Goal: Task Accomplishment & Management: Complete application form

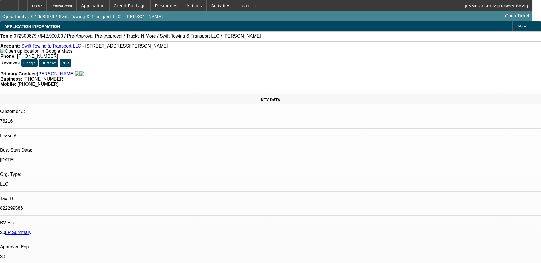
select select "0"
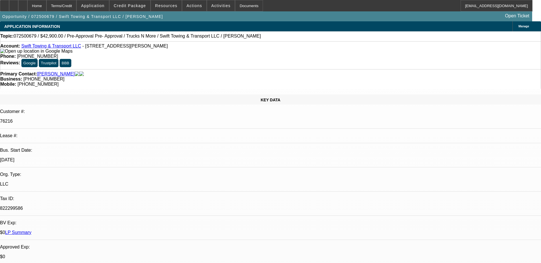
select select "0"
select select "1"
select select "2"
select select "6"
select select "1"
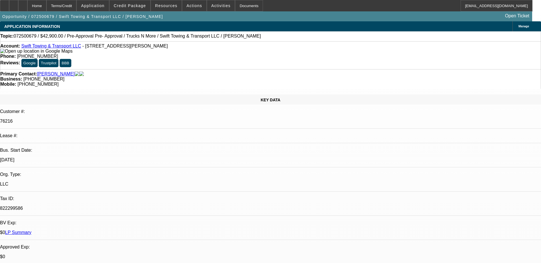
select select "2"
select select "6"
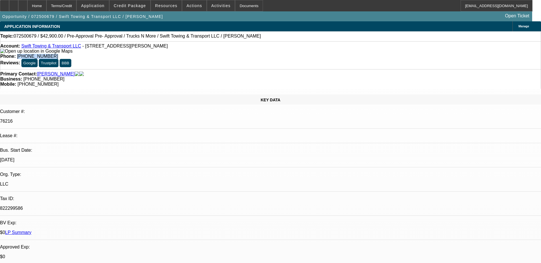
drag, startPoint x: 221, startPoint y: 49, endPoint x: 198, endPoint y: 49, distance: 23.4
click at [198, 54] on div "Phone: (347) 962-1672" at bounding box center [270, 56] width 540 height 5
copy span "(347) 962-1672"
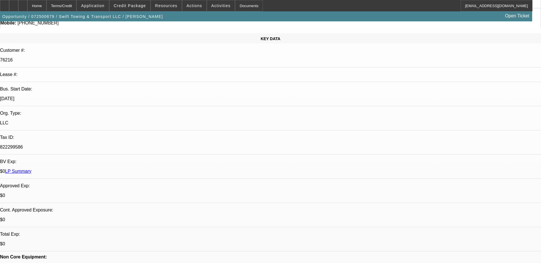
scroll to position [57, 0]
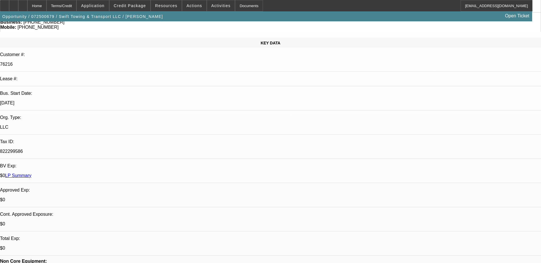
radio input "true"
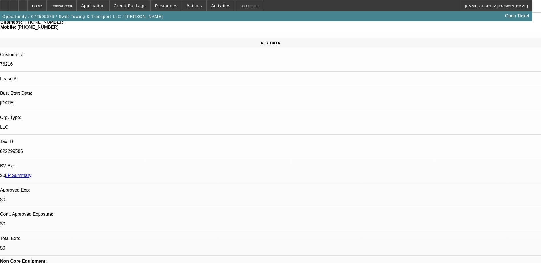
drag, startPoint x: 472, startPoint y: 118, endPoint x: 476, endPoint y: 117, distance: 3.7
type textarea "tt Kervin, been driving a bunch and just moved daughter and her car to FL. Clea…"
radio input "true"
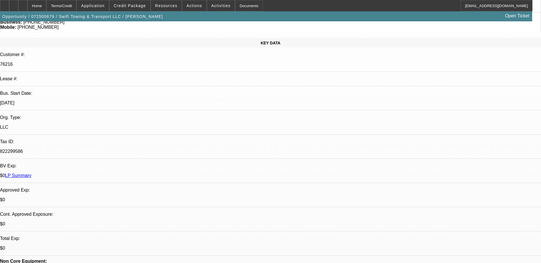
scroll to position [0, 0]
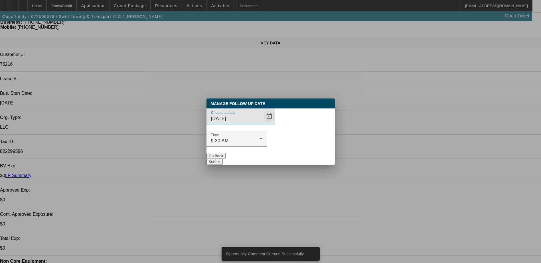
click at [262, 123] on span "Open calendar" at bounding box center [269, 117] width 14 height 14
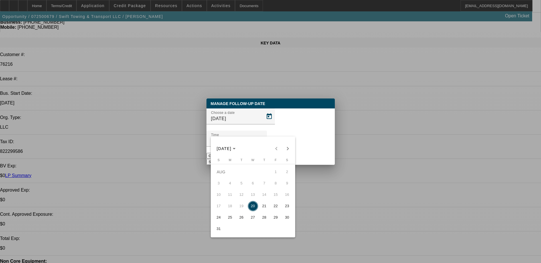
click at [251, 219] on span "27" at bounding box center [253, 218] width 10 height 10
type input "8/27/2025"
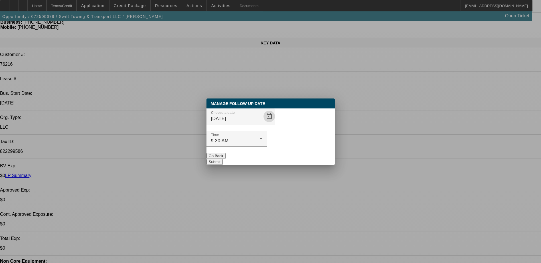
click at [223, 159] on button "Submit" at bounding box center [214, 162] width 16 height 6
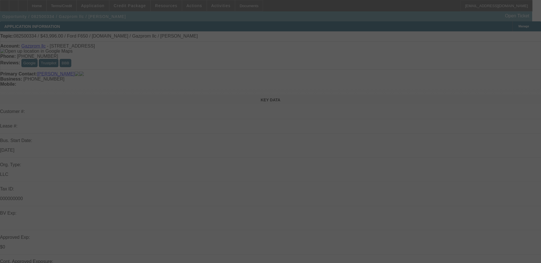
select select "0"
select select "0.1"
select select "0.2"
select select "0"
select select "0.1"
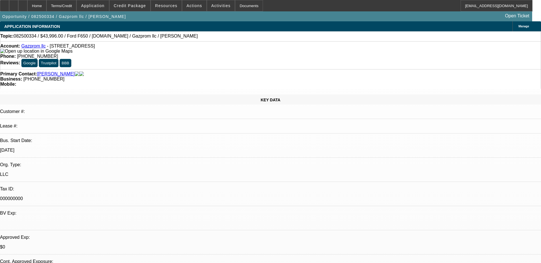
select select "1"
select select "2"
select select "4"
select select "1"
select select "2"
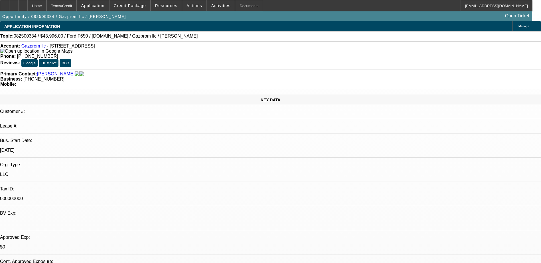
select select "4"
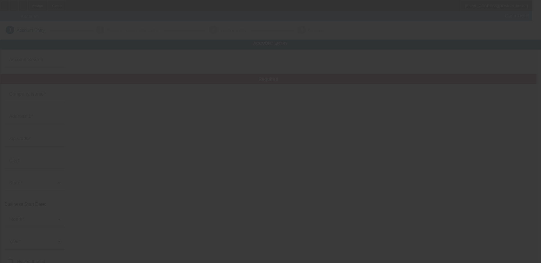
type input "Middle Tennessee Towing LLC"
type input "3320 Goodland Rd"
type input "37211"
type input "Nashville"
type input "(615) 836-8160"
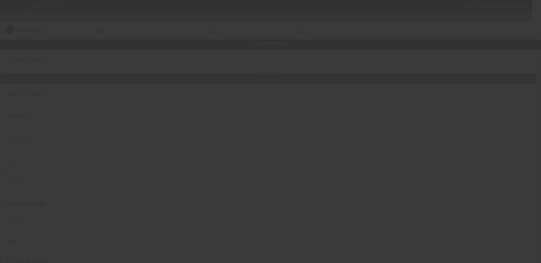
type input "middletntowing@gmail.com"
type input "Davidson"
type input "46-5095022"
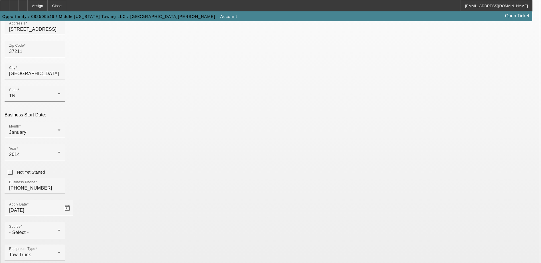
scroll to position [101, 0]
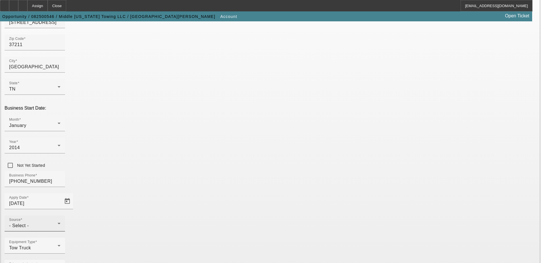
click at [60, 216] on div "Source - Select -" at bounding box center [34, 224] width 51 height 16
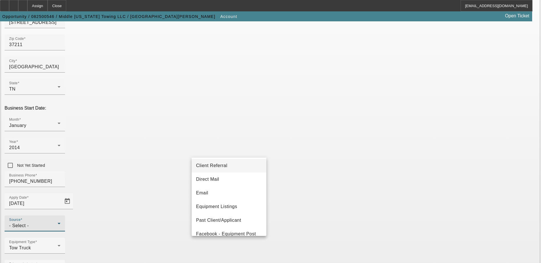
scroll to position [57, 0]
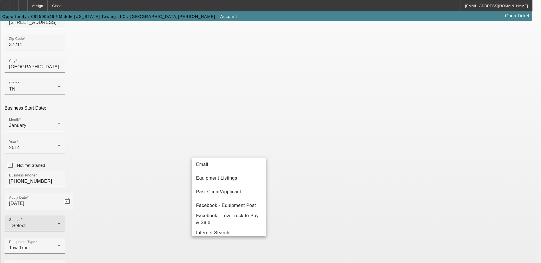
click at [231, 195] on span "Past Client/Applicant" at bounding box center [218, 192] width 45 height 7
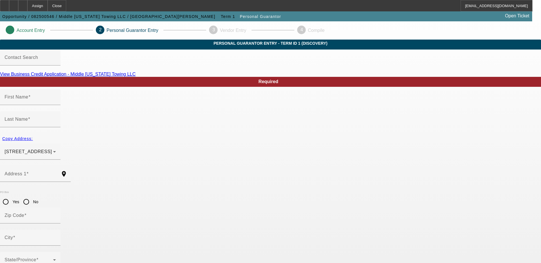
type input "Evans"
type input "Moulon"
type input "3320 Goodland Road"
radio input "true"
type input "37211"
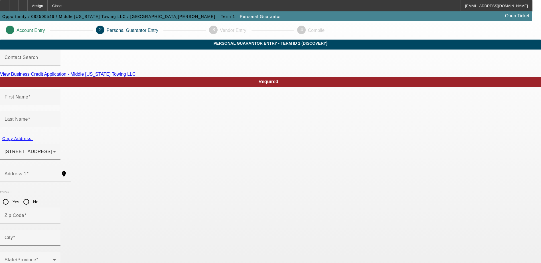
type input "NASHVILLE"
type input "[PHONE_NUMBER]"
type input "100"
type input "580-23-8759"
type input "middletntowing@gmail.com"
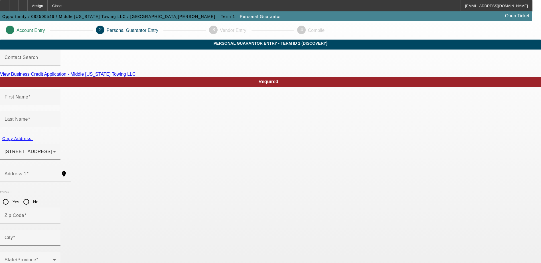
type input "$0.00"
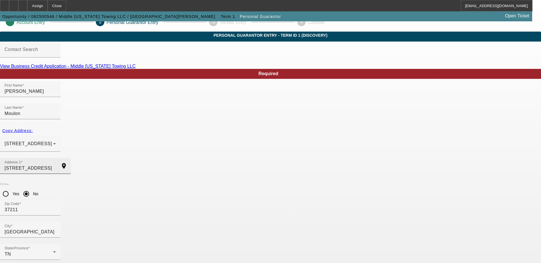
scroll to position [15, 0]
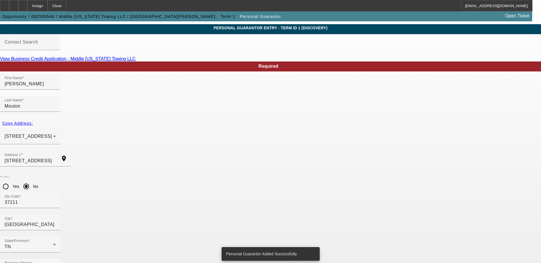
scroll to position [0, 0]
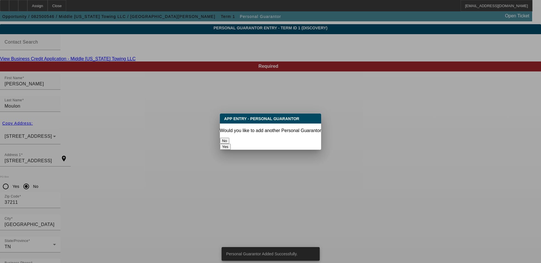
click at [229, 138] on button "No" at bounding box center [224, 141] width 9 height 6
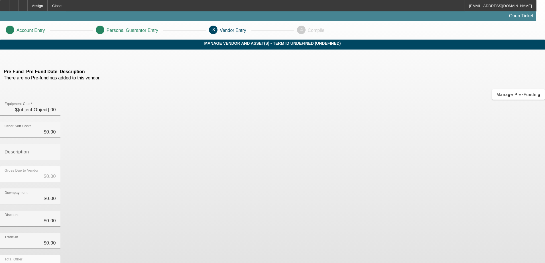
type input "$80,408.00"
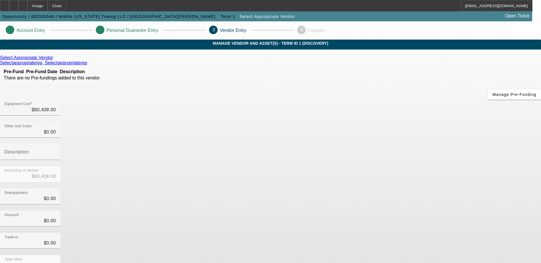
click at [54, 60] on icon at bounding box center [54, 57] width 0 height 5
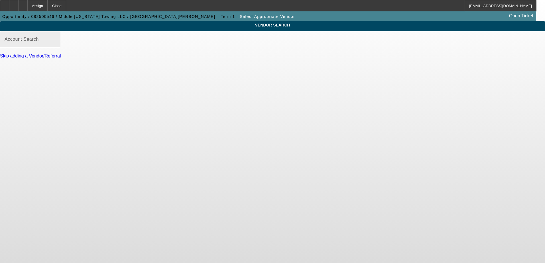
click at [56, 45] on input "Account Search" at bounding box center [30, 41] width 51 height 7
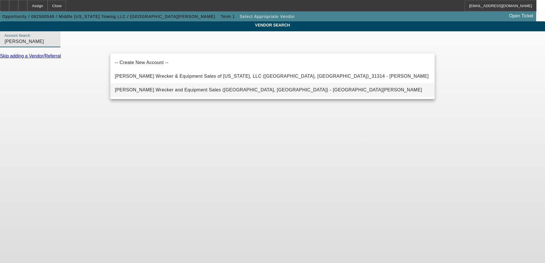
click at [184, 88] on span "[PERSON_NAME] Wrecker and Equipment Sales ([GEOGRAPHIC_DATA], [GEOGRAPHIC_DATA]…" at bounding box center [268, 90] width 307 height 7
type input "[PERSON_NAME] Wrecker and Equipment Sales ([GEOGRAPHIC_DATA], [GEOGRAPHIC_DATA]…"
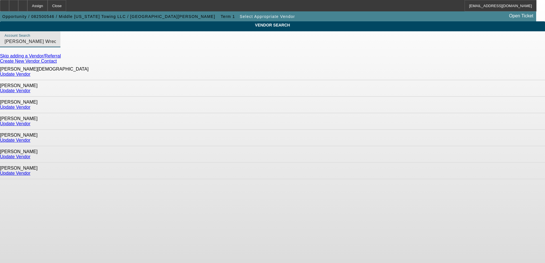
click at [61, 58] on link "Skip adding a Vendor/Referral" at bounding box center [30, 56] width 61 height 5
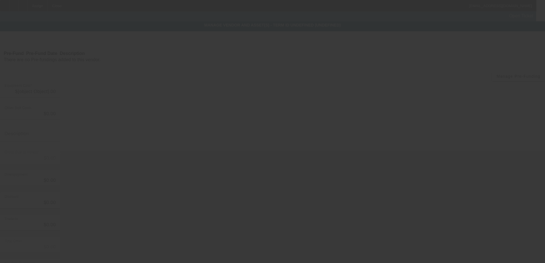
type input "$80,408.00"
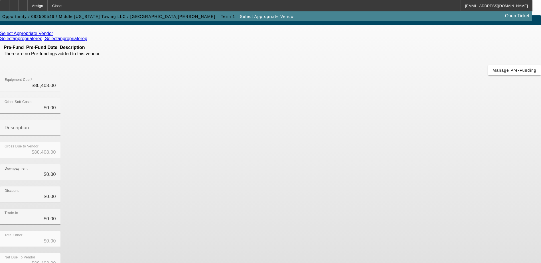
scroll to position [28, 0]
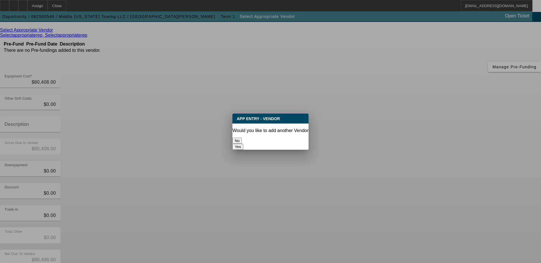
click at [242, 138] on button "No" at bounding box center [236, 141] width 9 height 6
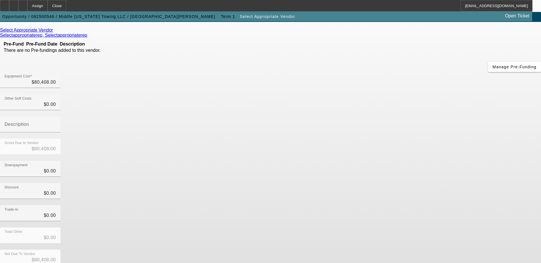
scroll to position [28, 0]
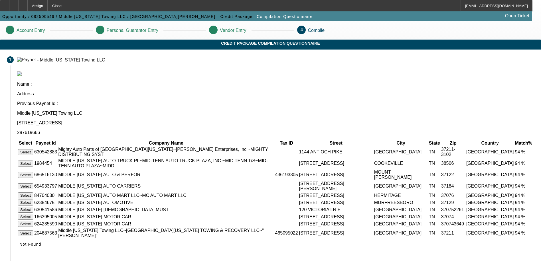
click at [33, 233] on button "Select" at bounding box center [25, 234] width 15 height 6
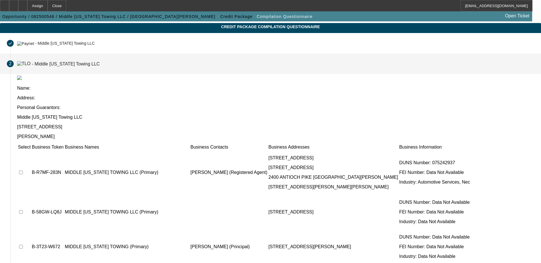
click at [23, 171] on input "checkbox" at bounding box center [21, 173] width 4 height 4
checkbox input "true"
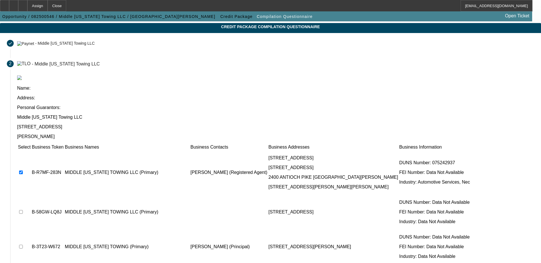
click at [31, 195] on td at bounding box center [24, 212] width 13 height 34
click at [23, 210] on input "checkbox" at bounding box center [21, 212] width 4 height 4
checkbox input "true"
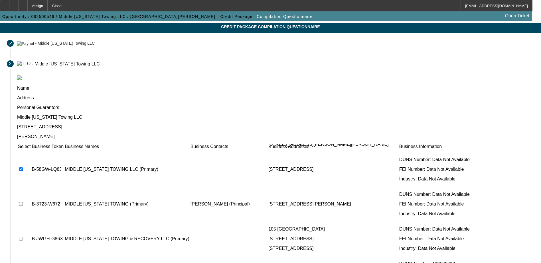
scroll to position [57, 0]
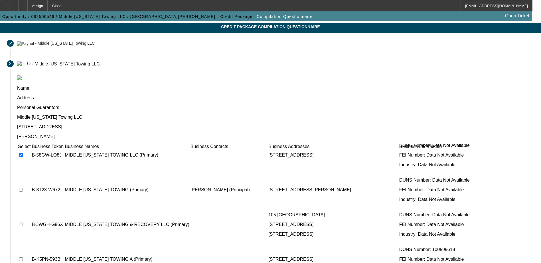
click at [23, 223] on input "checkbox" at bounding box center [21, 225] width 4 height 4
checkbox input "true"
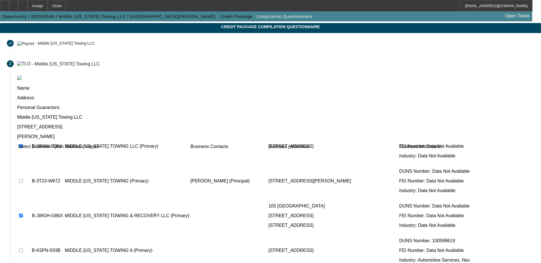
scroll to position [71, 0]
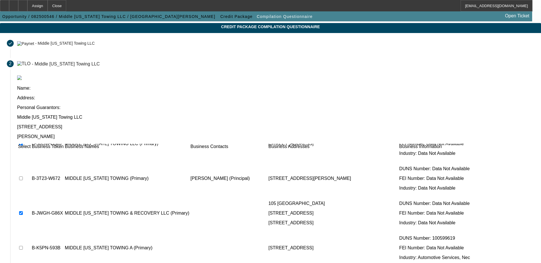
click at [23, 246] on input "checkbox" at bounding box center [21, 248] width 4 height 4
checkbox input "true"
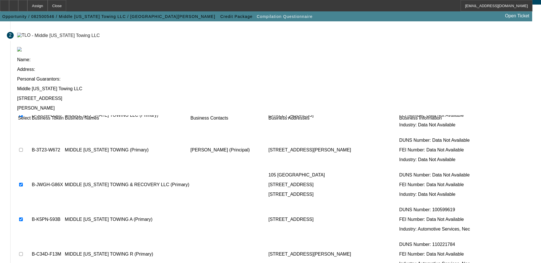
scroll to position [52, 0]
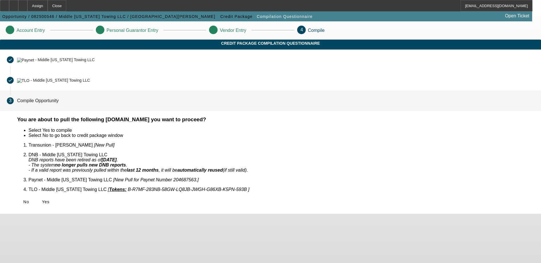
scroll to position [0, 0]
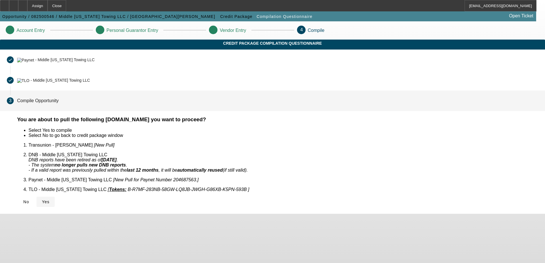
click at [42, 200] on icon at bounding box center [42, 202] width 0 height 5
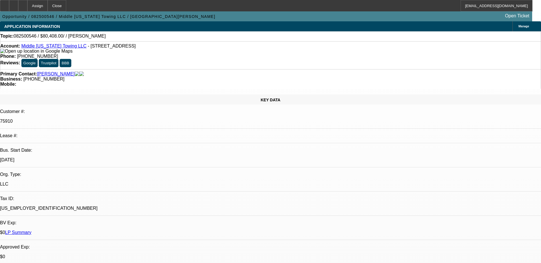
select select "0"
select select "2"
select select "0.1"
select select "4"
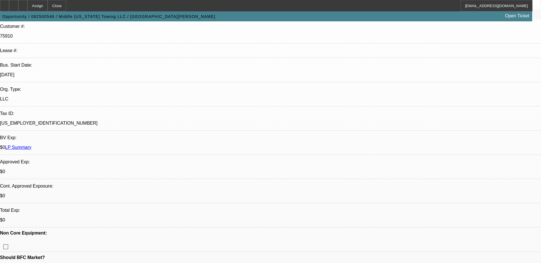
scroll to position [86, 0]
click at [27, 8] on div at bounding box center [22, 5] width 9 height 11
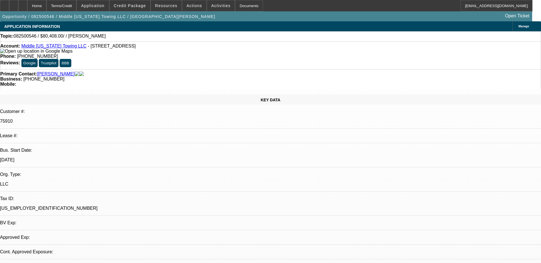
select select "0"
select select "2"
select select "0.1"
select select "1"
select select "2"
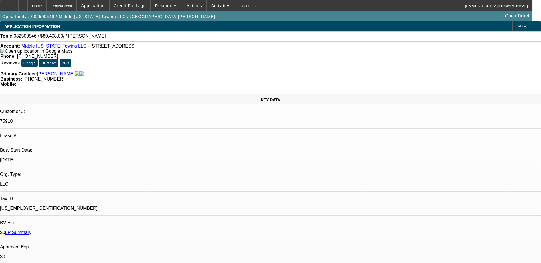
select select "4"
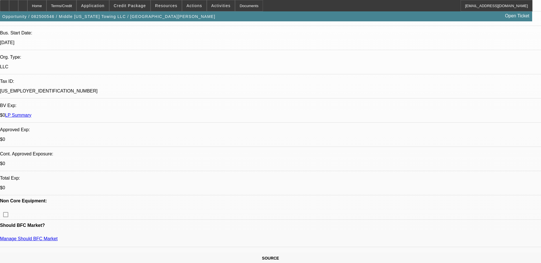
scroll to position [114, 0]
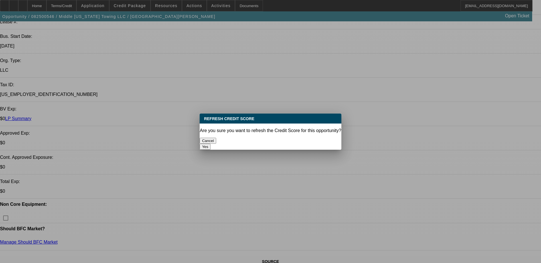
click at [210, 144] on button "Yes" at bounding box center [205, 147] width 11 height 6
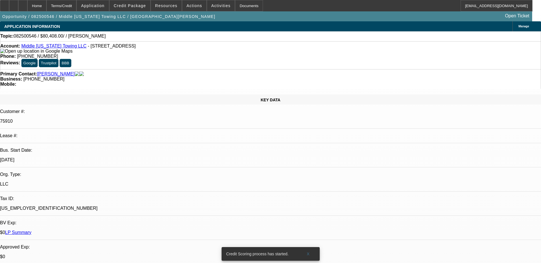
scroll to position [114, 0]
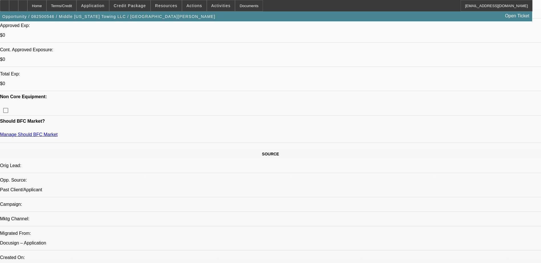
scroll to position [228, 0]
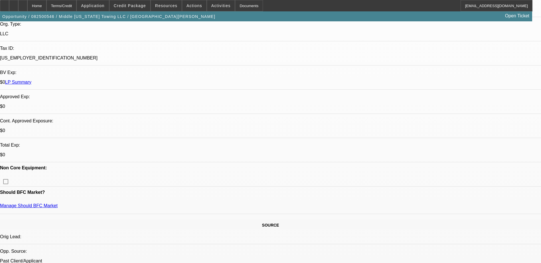
scroll to position [143, 0]
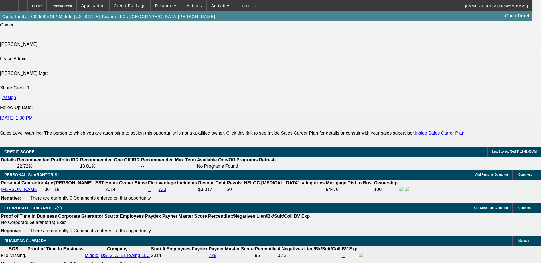
scroll to position [713, 0]
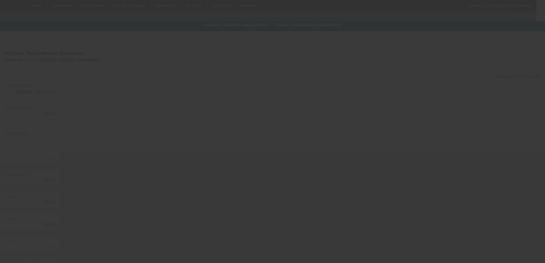
type input "$80,408.00"
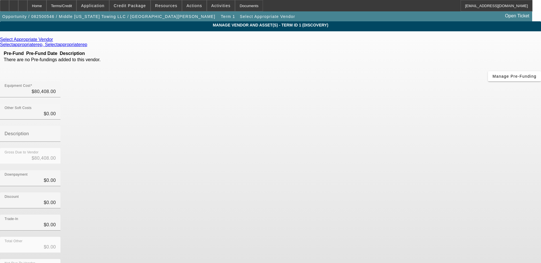
scroll to position [4, 0]
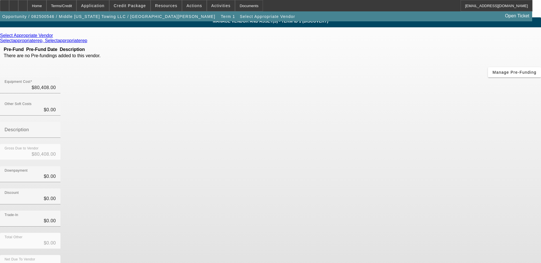
click at [54, 36] on icon at bounding box center [54, 35] width 0 height 5
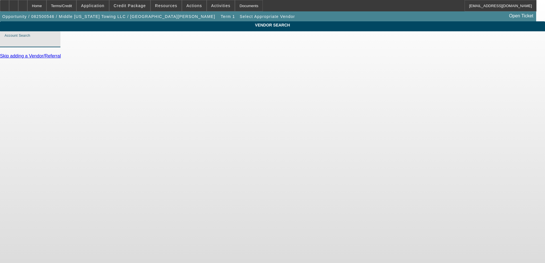
click at [56, 45] on input "Account Search" at bounding box center [30, 41] width 51 height 7
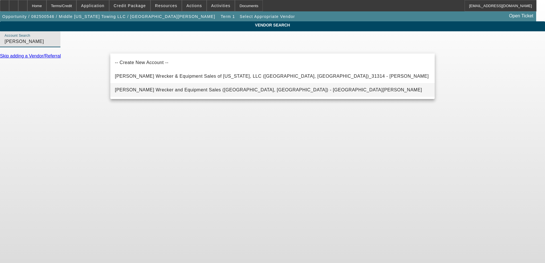
click at [162, 86] on mat-option "[PERSON_NAME] Wrecker and Equipment Sales ([GEOGRAPHIC_DATA], [GEOGRAPHIC_DATA]…" at bounding box center [272, 90] width 324 height 14
type input "[PERSON_NAME] Wrecker and Equipment Sales ([GEOGRAPHIC_DATA], [GEOGRAPHIC_DATA]…"
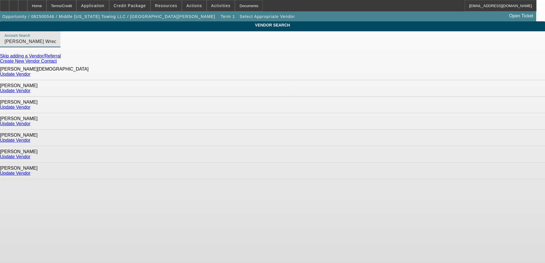
click at [30, 171] on link "Update Vendor" at bounding box center [15, 173] width 30 height 5
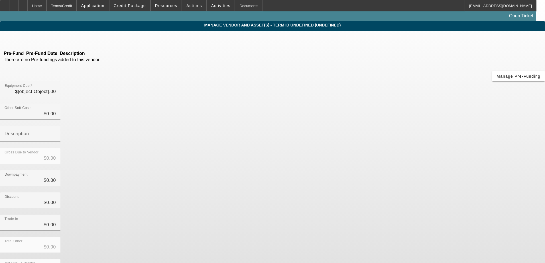
type input "$80,408.00"
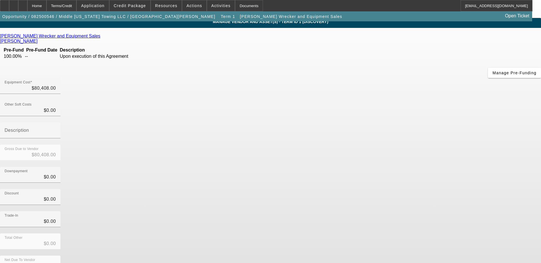
scroll to position [4, 0]
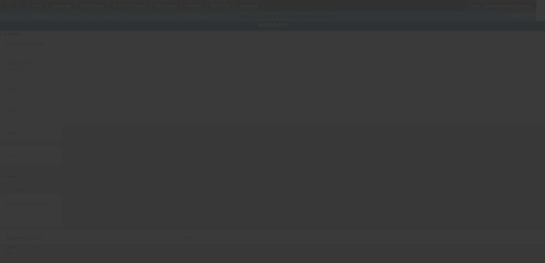
type textarea "Tow Truck"
type input "[STREET_ADDRESS]"
type input "[GEOGRAPHIC_DATA]"
type input "37211"
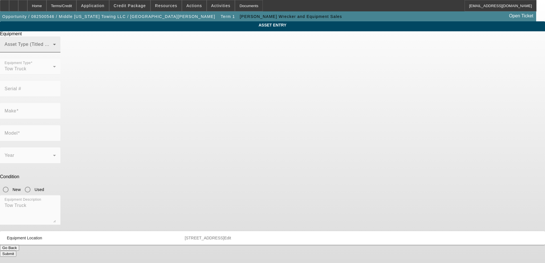
click at [53, 50] on span at bounding box center [29, 46] width 48 height 7
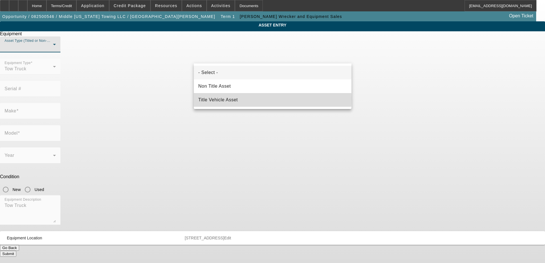
click at [220, 99] on span "Title Vehicle Asset" at bounding box center [218, 100] width 40 height 7
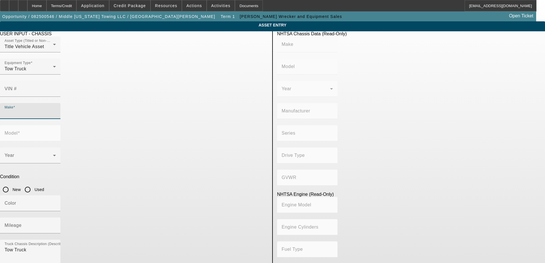
click at [56, 110] on input "Make" at bounding box center [30, 113] width 51 height 7
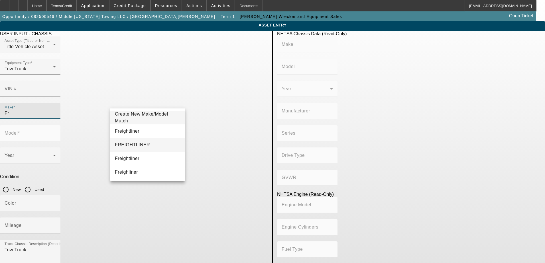
click at [139, 141] on mat-option "FREIGHTLINER" at bounding box center [147, 145] width 75 height 14
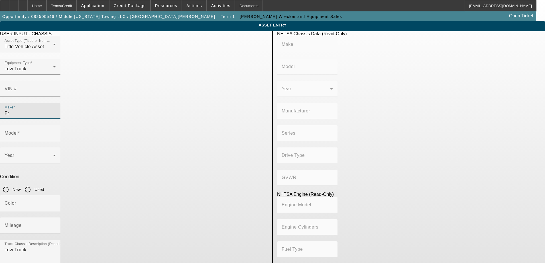
type input "FREIGHTLINER"
click at [18, 131] on mat-label "Model" at bounding box center [11, 133] width 13 height 5
click at [56, 132] on input "Model" at bounding box center [30, 135] width 51 height 7
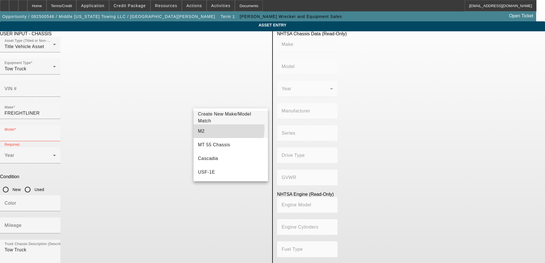
click at [211, 128] on mat-option "M2" at bounding box center [231, 132] width 75 height 14
type input "M2"
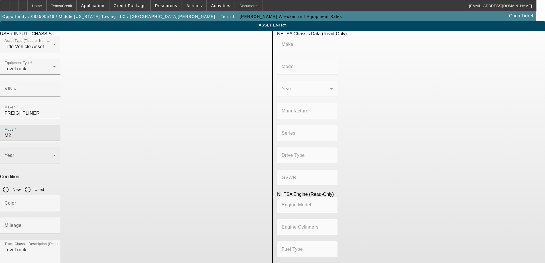
click at [58, 152] on icon at bounding box center [54, 155] width 7 height 7
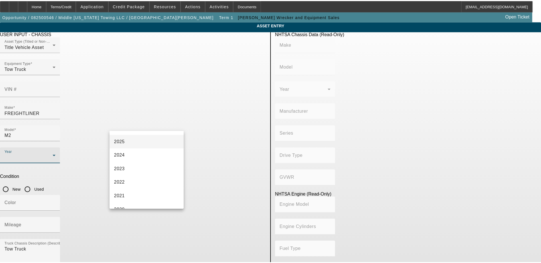
scroll to position [57, 0]
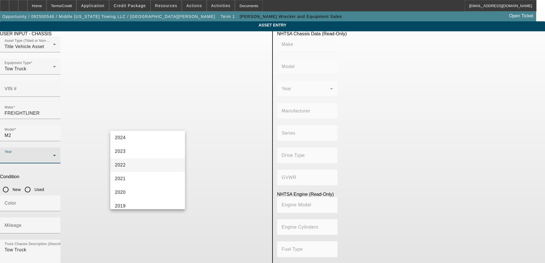
click at [128, 164] on mat-option "2022" at bounding box center [147, 165] width 75 height 14
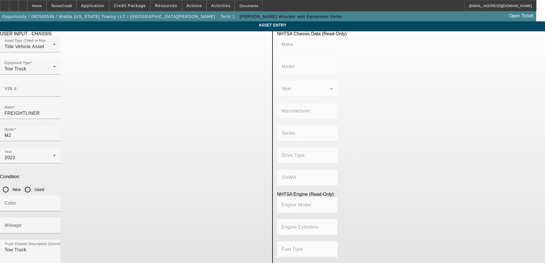
click at [33, 184] on input "Used" at bounding box center [27, 189] width 11 height 11
radio input "true"
click at [56, 202] on input "Color" at bounding box center [30, 205] width 51 height 7
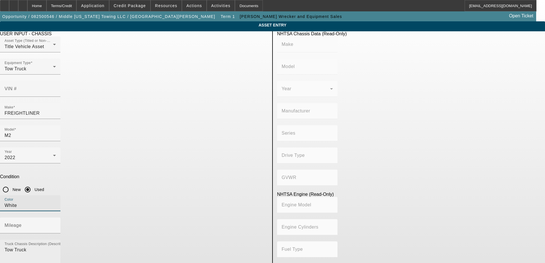
type input "White"
click at [56, 247] on textarea "Tow Truck" at bounding box center [30, 257] width 51 height 21
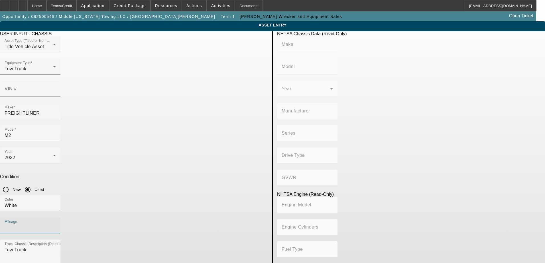
click at [56, 225] on input "Mileage" at bounding box center [30, 228] width 51 height 7
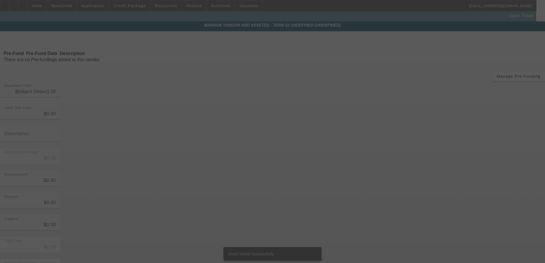
type input "$80,408.00"
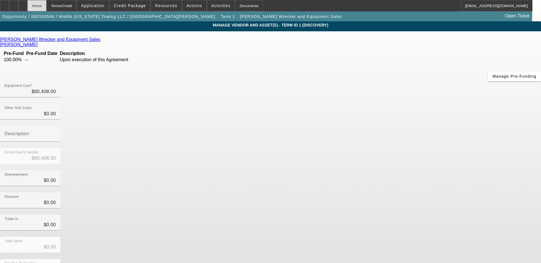
click at [46, 7] on div "Home" at bounding box center [36, 5] width 19 height 11
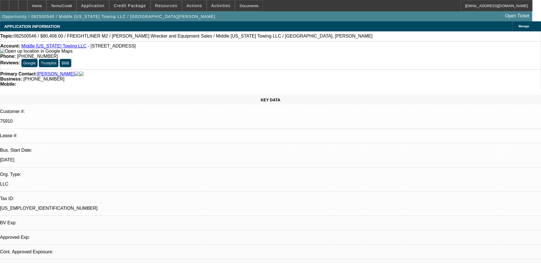
select select "0"
select select "2"
select select "0.1"
select select "4"
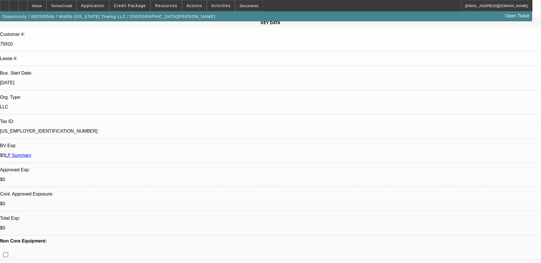
scroll to position [86, 0]
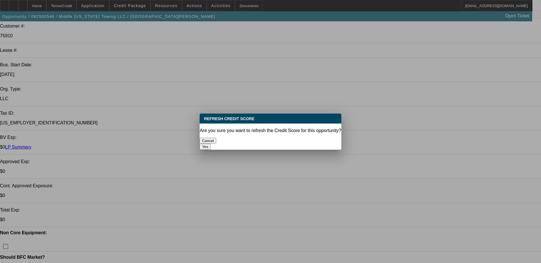
click at [210, 144] on button "Yes" at bounding box center [205, 147] width 11 height 6
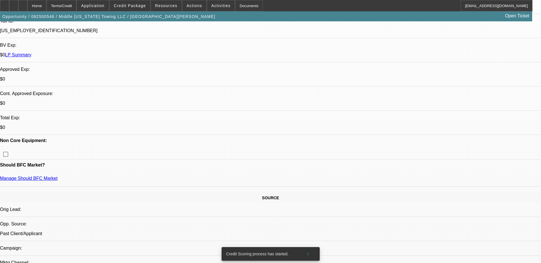
scroll to position [200, 0]
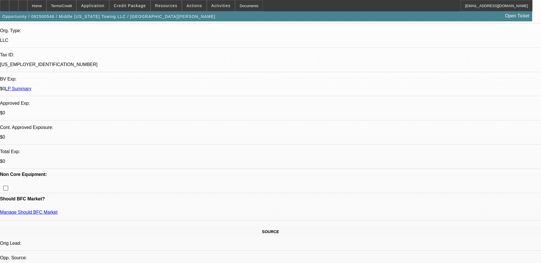
scroll to position [143, 0]
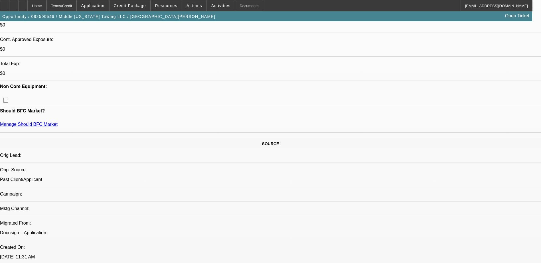
scroll to position [257, 0]
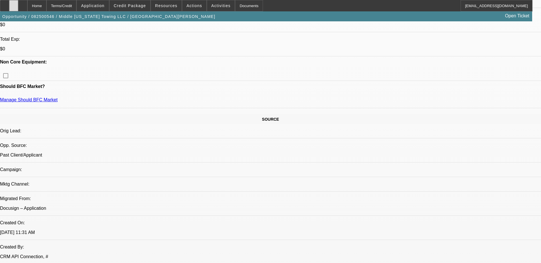
click at [14, 4] on icon at bounding box center [14, 4] width 0 height 0
click at [23, 4] on icon at bounding box center [23, 4] width 0 height 0
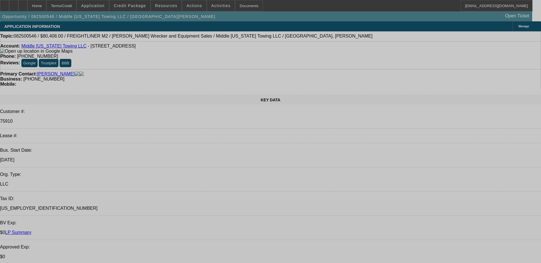
select select "0"
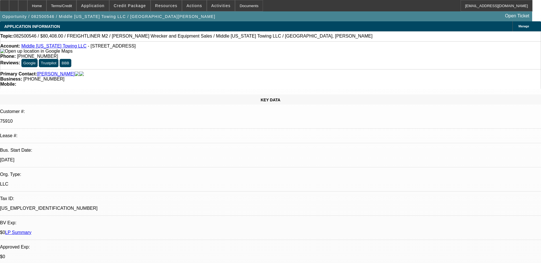
select select "2"
select select "0.1"
select select "4"
click at [138, 4] on span "Credit Package" at bounding box center [130, 5] width 32 height 5
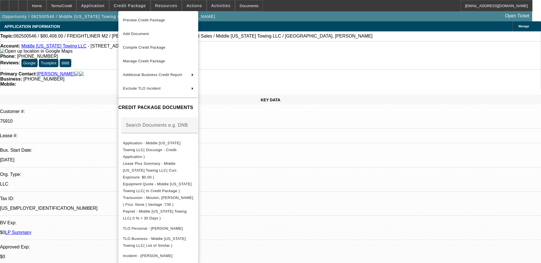
click at [298, 17] on div at bounding box center [270, 131] width 541 height 263
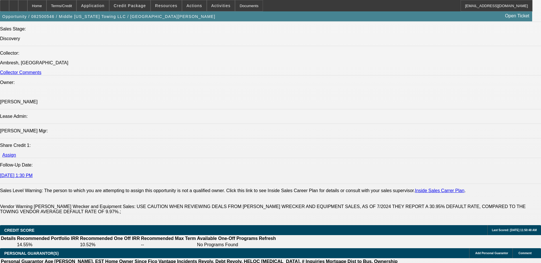
scroll to position [713, 0]
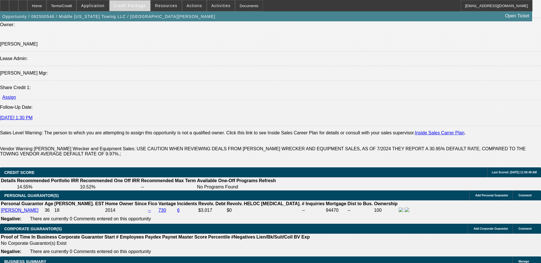
click at [135, 7] on span "Credit Package" at bounding box center [130, 5] width 32 height 5
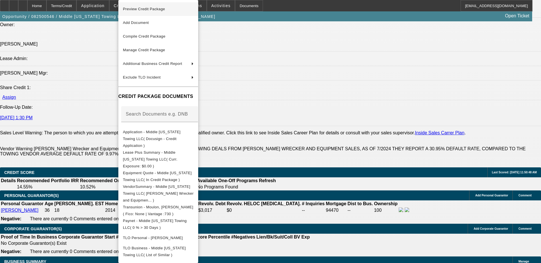
click at [168, 9] on span "Preview Credit Package" at bounding box center [158, 9] width 71 height 7
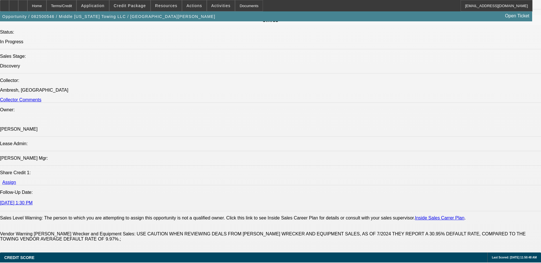
scroll to position [627, 0]
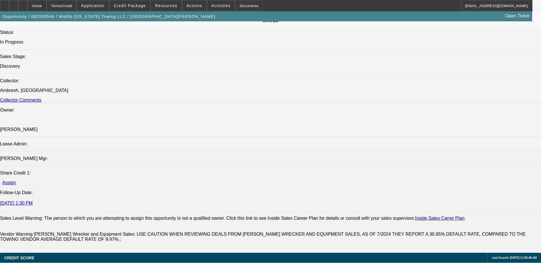
drag, startPoint x: 399, startPoint y: 219, endPoint x: 384, endPoint y: 204, distance: 21.0
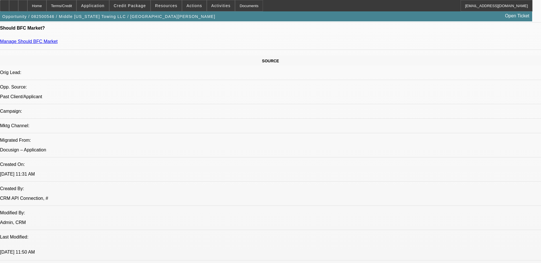
scroll to position [314, 0]
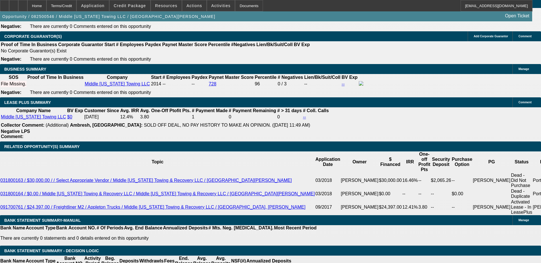
scroll to position [827, 0]
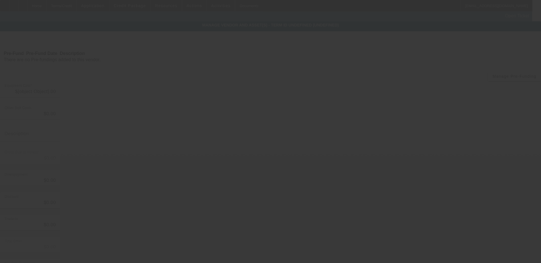
type input "$80,408.00"
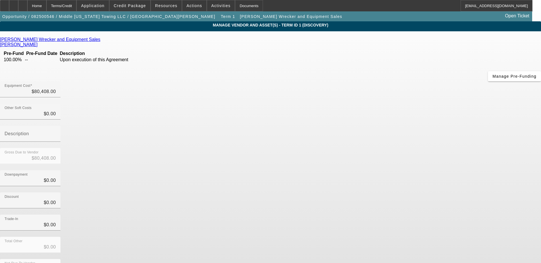
click at [102, 40] on icon at bounding box center [102, 39] width 0 height 5
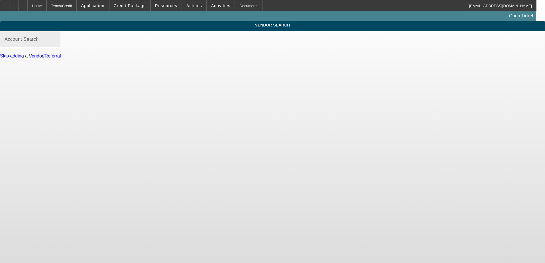
type input "[PERSON_NAME] Wrecker and Equipment Sales ([GEOGRAPHIC_DATA], [GEOGRAPHIC_DATA]…"
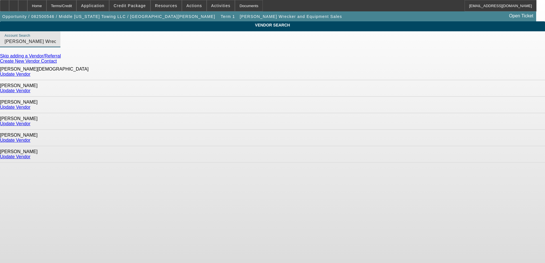
click at [56, 45] on input "[PERSON_NAME] Wrecker and Equipment Sales ([GEOGRAPHIC_DATA], [GEOGRAPHIC_DATA]…" at bounding box center [30, 41] width 51 height 7
click at [70, 74] on div "VENDOR SEARCH Account Search [PERSON_NAME] Wrecker and Equipment Sales ([GEOGRA…" at bounding box center [272, 94] width 545 height 147
click at [46, 3] on div "Home" at bounding box center [36, 5] width 19 height 11
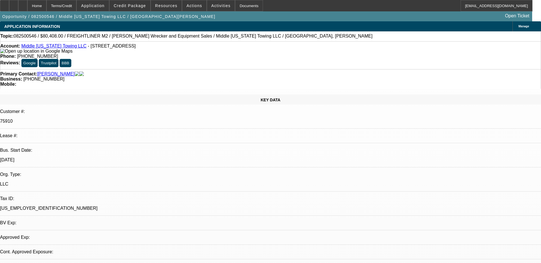
select select "0"
select select "2"
select select "0.1"
select select "4"
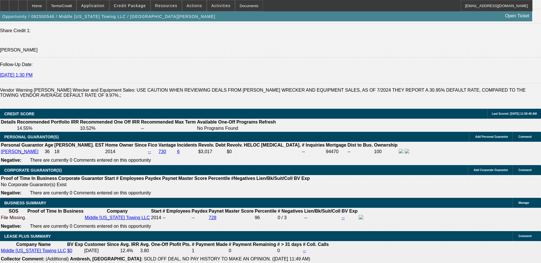
scroll to position [827, 0]
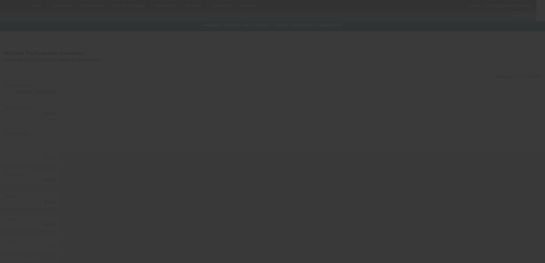
type input "$80,408.00"
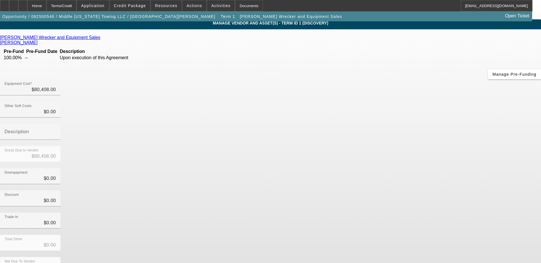
scroll to position [4, 0]
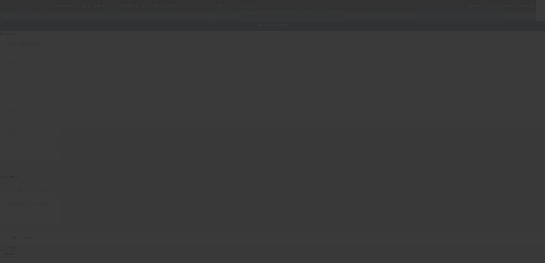
type input "Freightliner"
type input "M2"
radio input "true"
type textarea "Tow Truck"
type input "[STREET_ADDRESS]"
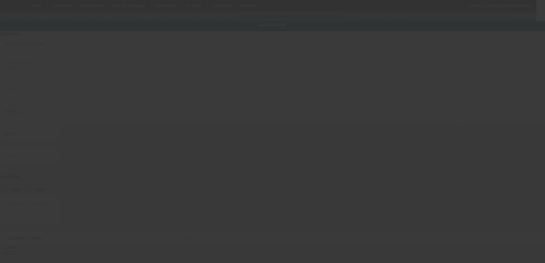
type input "[GEOGRAPHIC_DATA]"
type input "37211"
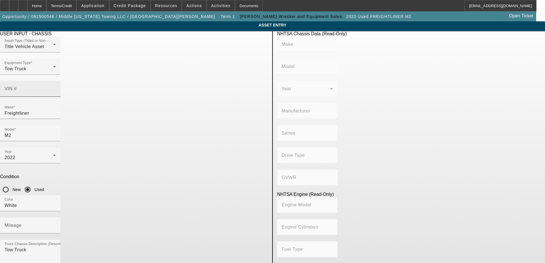
drag, startPoint x: 209, startPoint y: 80, endPoint x: 203, endPoint y: 78, distance: 6.4
click at [17, 86] on mat-label "VIN #" at bounding box center [11, 88] width 12 height 5
click at [56, 88] on input "VIN #" at bounding box center [30, 91] width 51 height 7
paste input "[US_VEHICLE_IDENTIFICATION_NUMBER]"
type input "[US_VEHICLE_IDENTIFICATION_NUMBER]"
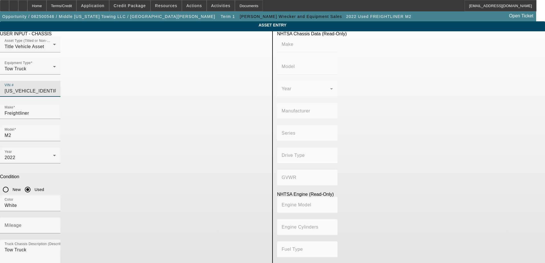
type input "FREIGHTLINER"
type input "M2"
type input "DAIMLER TRUCK NORTH AMERICA LLC"
type input "106 Medium Duty"
type input "4x2"
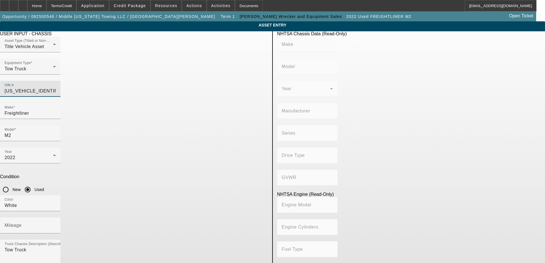
type input "Class 6: 19,501 - 26,000 lb (8,845 - 11,794 kg)"
type input "Cummins B6.7"
type input "6"
type input "Diesel"
type input "408.85908543470"
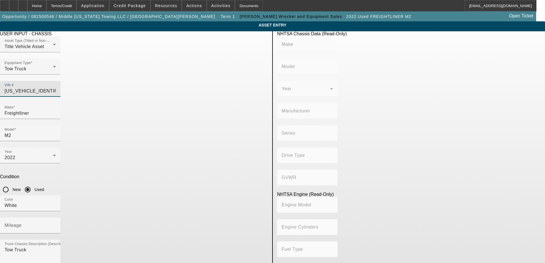
type input "6.7"
type input "[US_VEHICLE_IDENTIFICATION_NUMBER]"
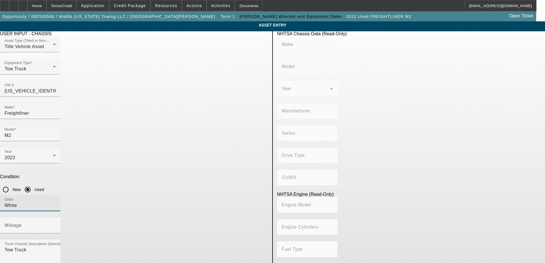
click at [56, 202] on input "White" at bounding box center [30, 205] width 51 height 7
type input "FREIGHTLINER"
type input "M2"
type input "DAIMLER TRUCK NORTH AMERICA LLC"
type input "106 Medium Duty"
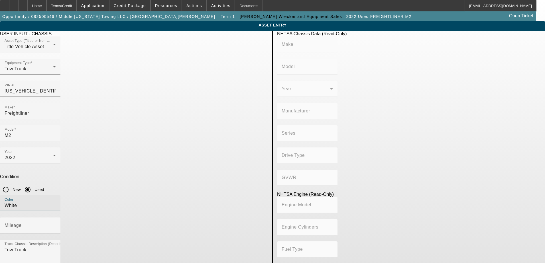
type input "4x2"
type input "Class 6: 19,501 - 26,000 lb (8,845 - 11,794 kg)"
type input "Cummins B6.7"
type input "6"
type input "Diesel"
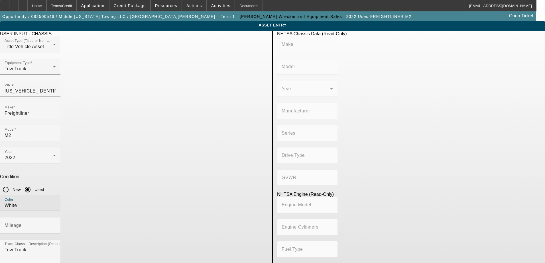
type input "408.85908543470"
type input "6.7"
click at [60, 59] on div at bounding box center [30, 55] width 60 height 6
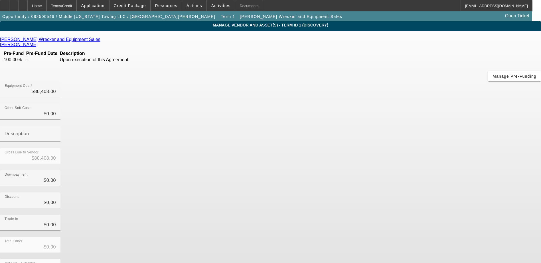
scroll to position [4, 0]
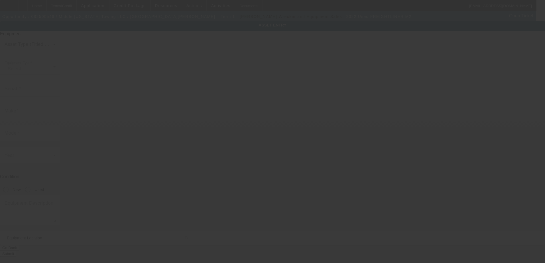
type input "1FVACWFC7NHMX7649"
type input "Freightliner"
type input "M2"
radio input "true"
type textarea "Tow Truck"
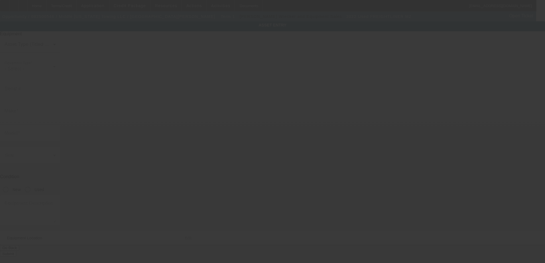
type input "3320 Goodland Rd"
type input "Nashville"
type input "37211"
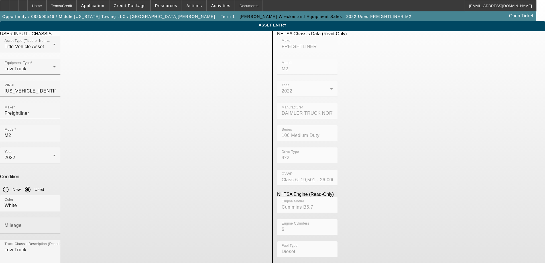
click at [56, 218] on div "Mileage" at bounding box center [30, 226] width 51 height 16
type input "100567"
click at [267, 174] on div "Condition New Used" at bounding box center [134, 184] width 268 height 21
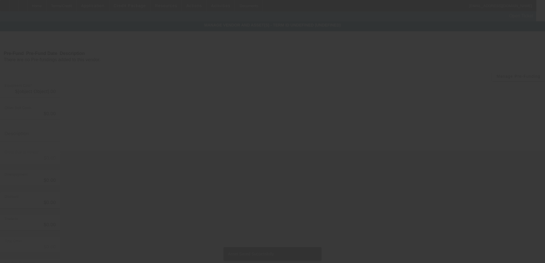
type input "$80,408.00"
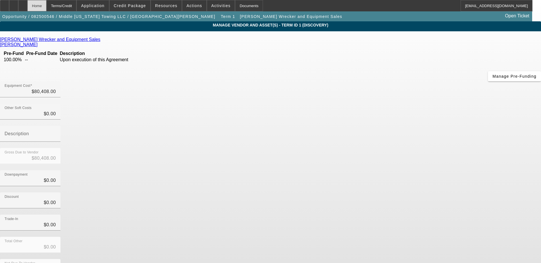
click at [46, 7] on div "Home" at bounding box center [36, 5] width 19 height 11
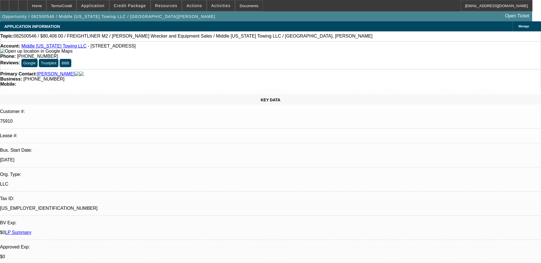
select select "0"
select select "2"
select select "0.1"
select select "4"
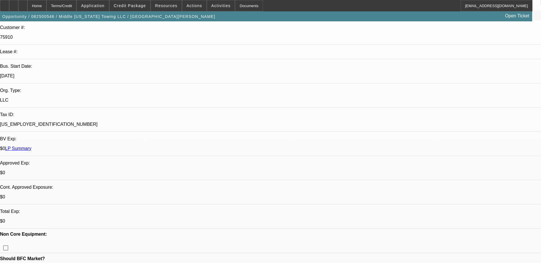
scroll to position [86, 0]
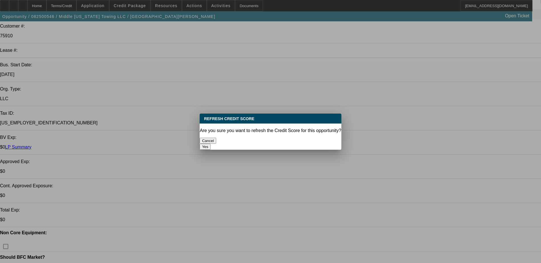
scroll to position [0, 0]
click at [210, 144] on button "Yes" at bounding box center [205, 147] width 11 height 6
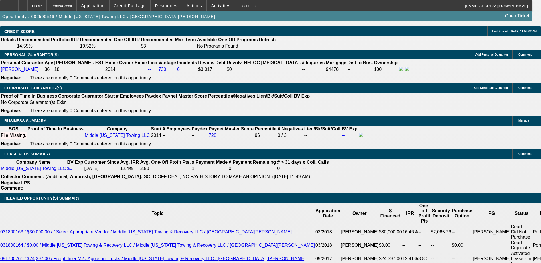
scroll to position [884, 0]
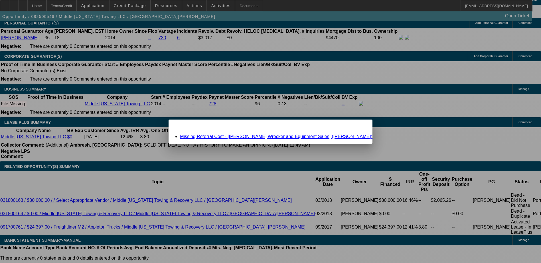
scroll to position [0, 0]
click at [247, 135] on link "Missing Referral Cost - [Crouch Wrecker and Equipment Sales] (Reed, David)" at bounding box center [276, 136] width 192 height 5
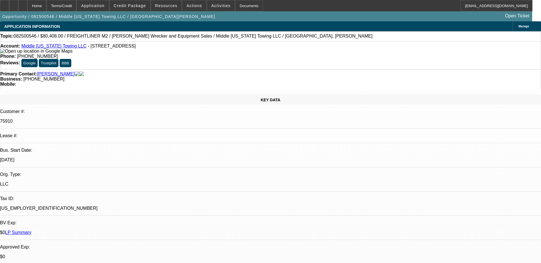
scroll to position [884, 0]
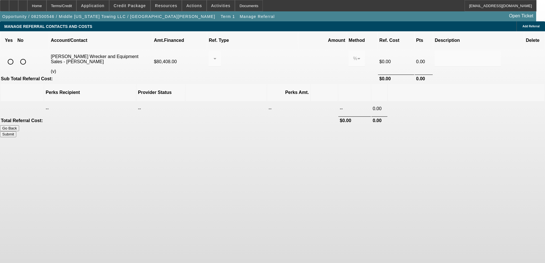
click at [29, 56] on input "radio" at bounding box center [22, 61] width 11 height 11
radio input "true"
click at [16, 131] on button "Submit" at bounding box center [8, 134] width 16 height 6
type input "0.000"
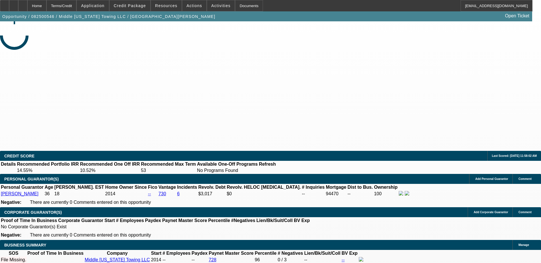
select select "0"
select select "2"
select select "0.1"
select select "4"
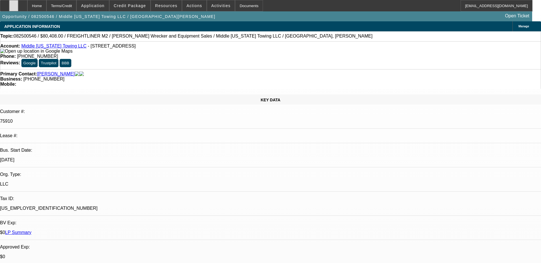
click at [18, 2] on div at bounding box center [13, 5] width 9 height 11
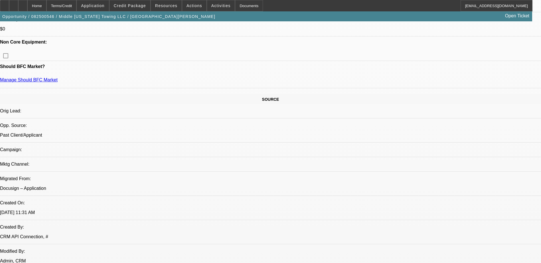
scroll to position [285, 0]
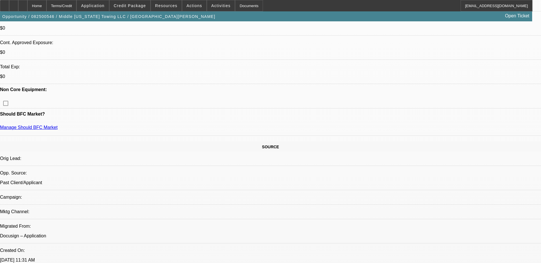
scroll to position [171, 0]
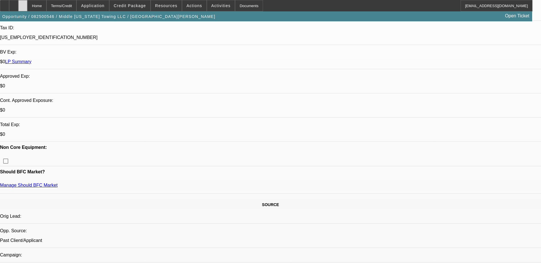
click at [27, 8] on div at bounding box center [22, 5] width 9 height 11
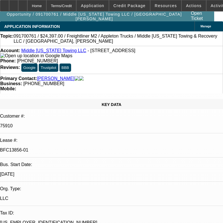
select select "0"
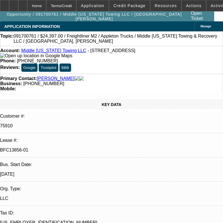
select select "0"
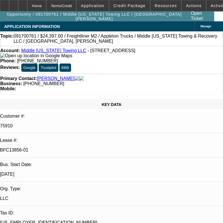
select select "0"
select select "1"
select select "6"
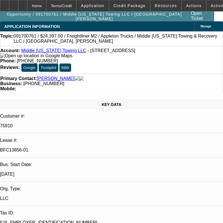
select select "1"
select select "6"
select select "1"
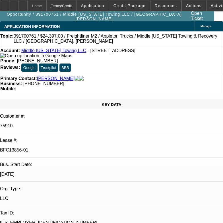
select select "6"
select select "1"
select select "6"
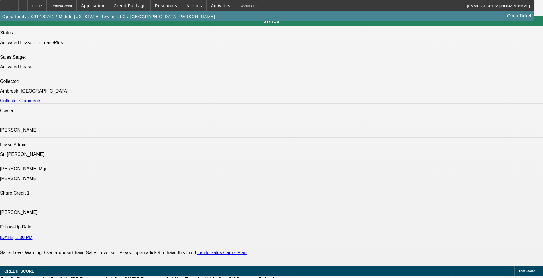
scroll to position [919, 0]
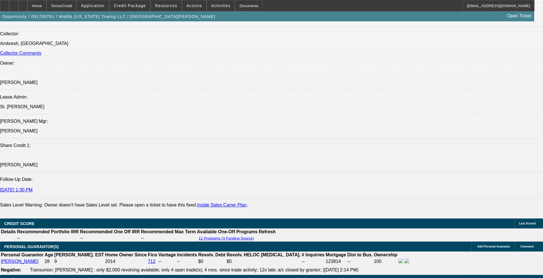
scroll to position [827, 0]
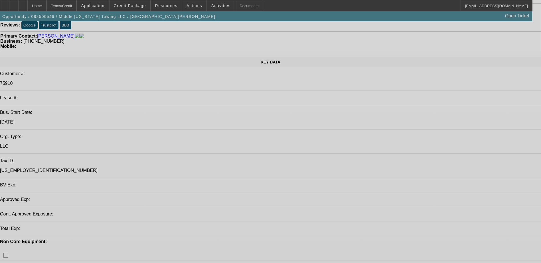
select select "0"
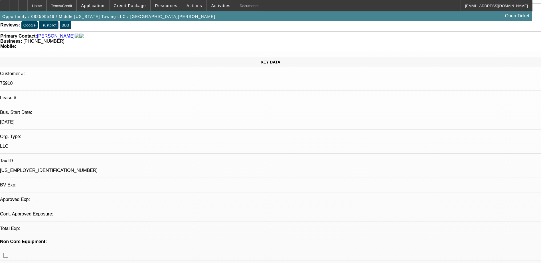
select select "2"
select select "0.1"
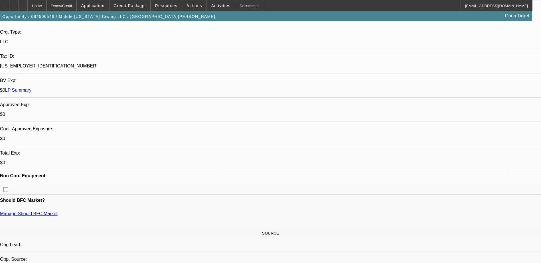
select select "1"
select select "2"
select select "4"
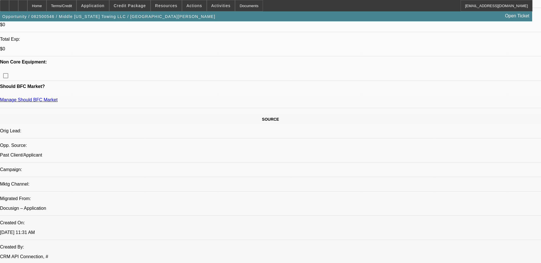
scroll to position [228, 0]
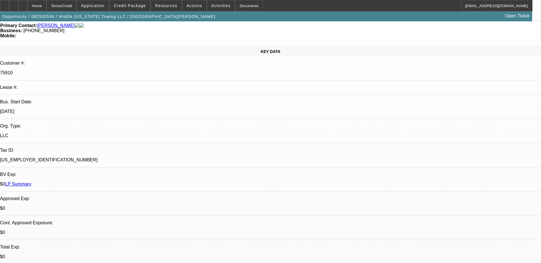
scroll to position [29, 0]
